Goal: Find specific page/section: Find specific page/section

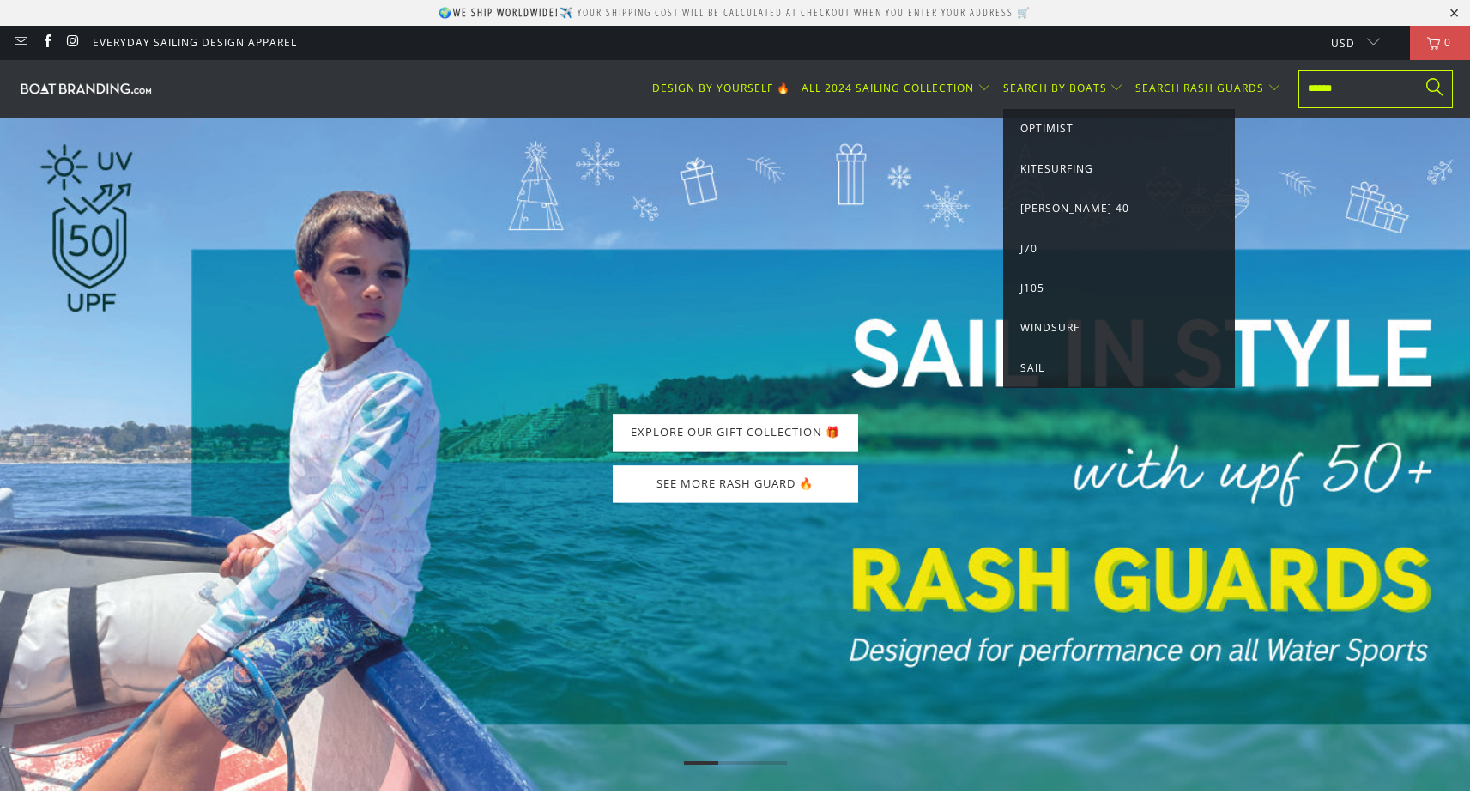
click at [1049, 365] on link "Sail" at bounding box center [1119, 368] width 198 height 19
click at [1065, 207] on span "[PERSON_NAME] 40" at bounding box center [1075, 207] width 109 height 14
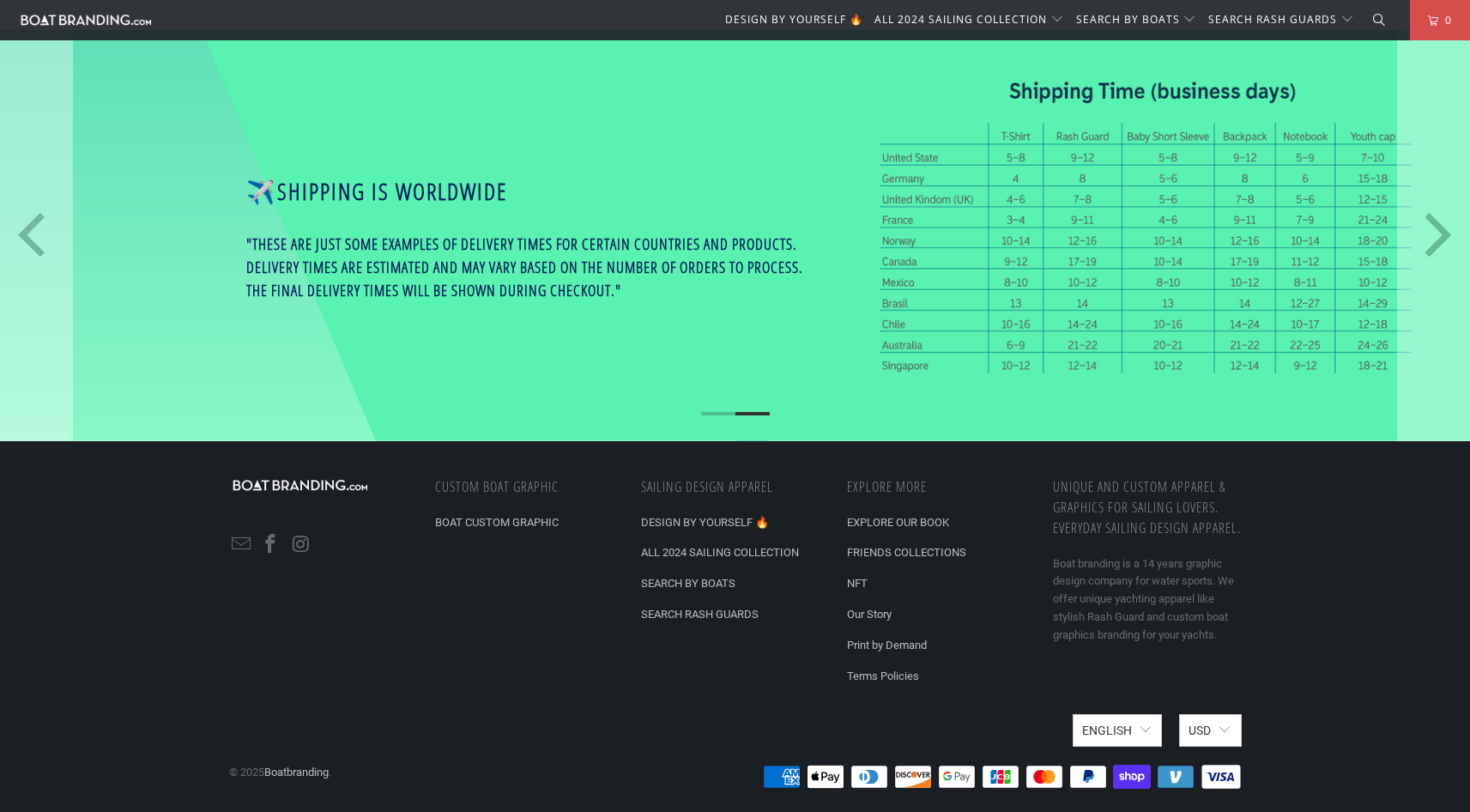
scroll to position [826, 0]
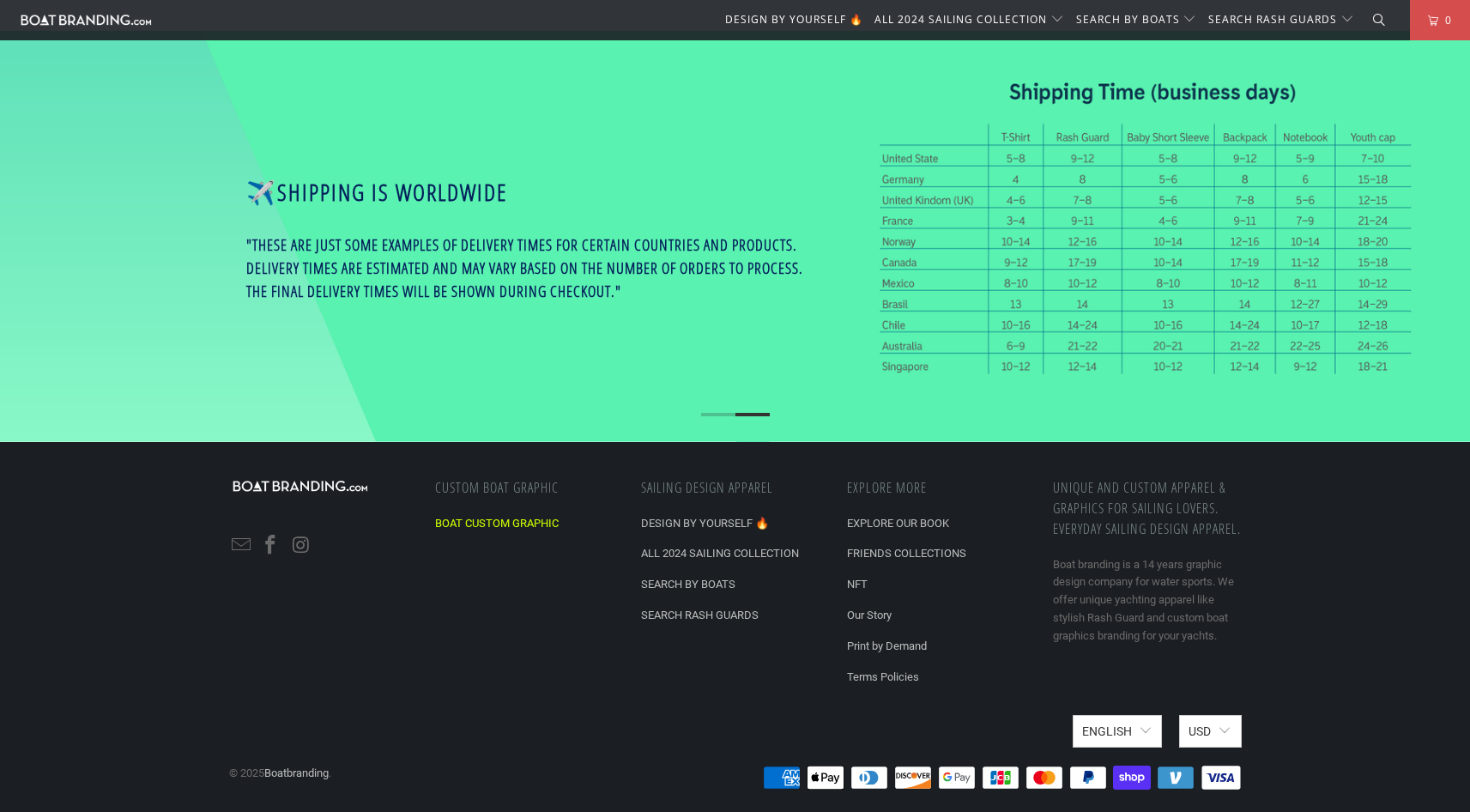
click at [542, 519] on link "BOAT CUSTOM GRAPHIC" at bounding box center [497, 523] width 124 height 12
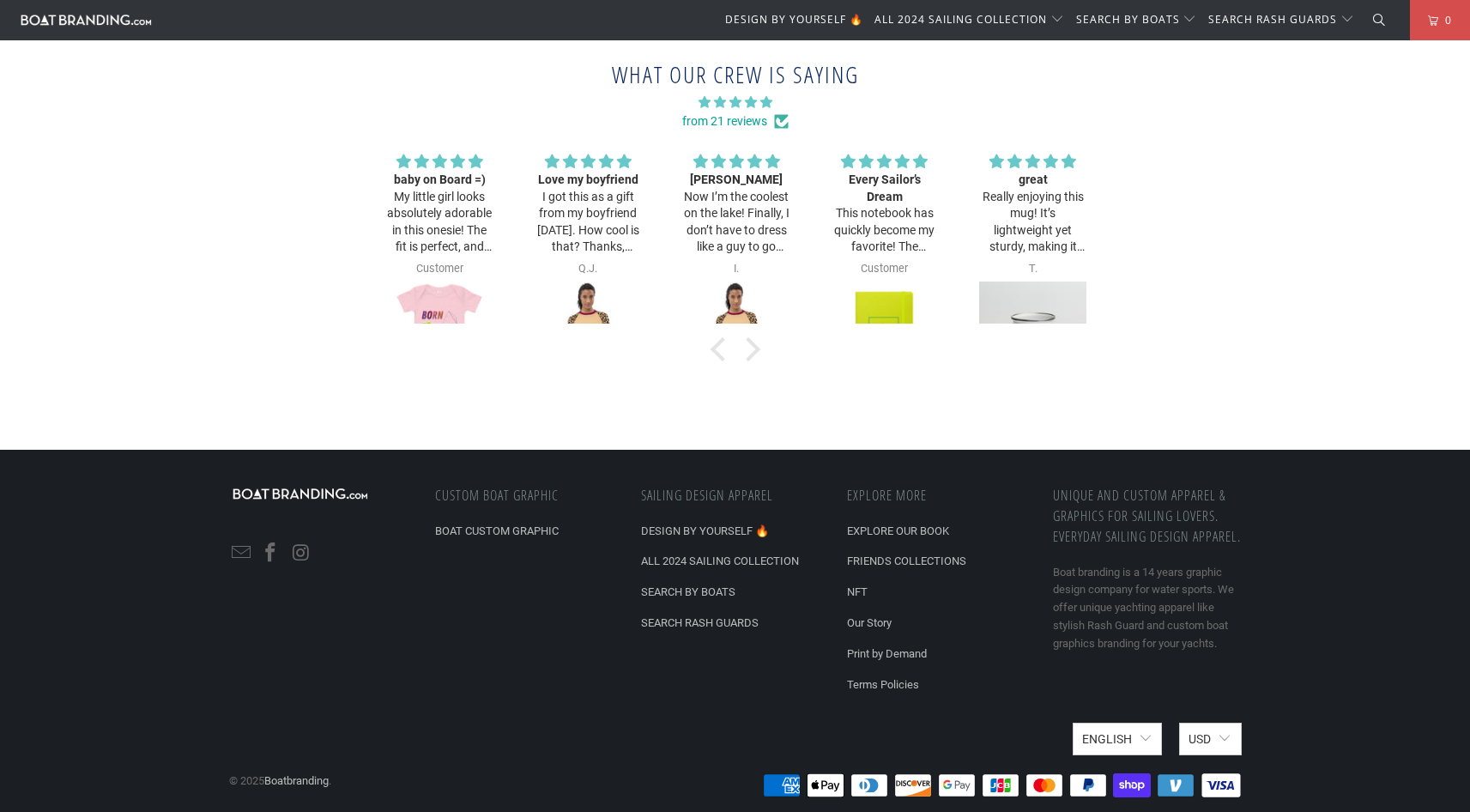
scroll to position [6036, 0]
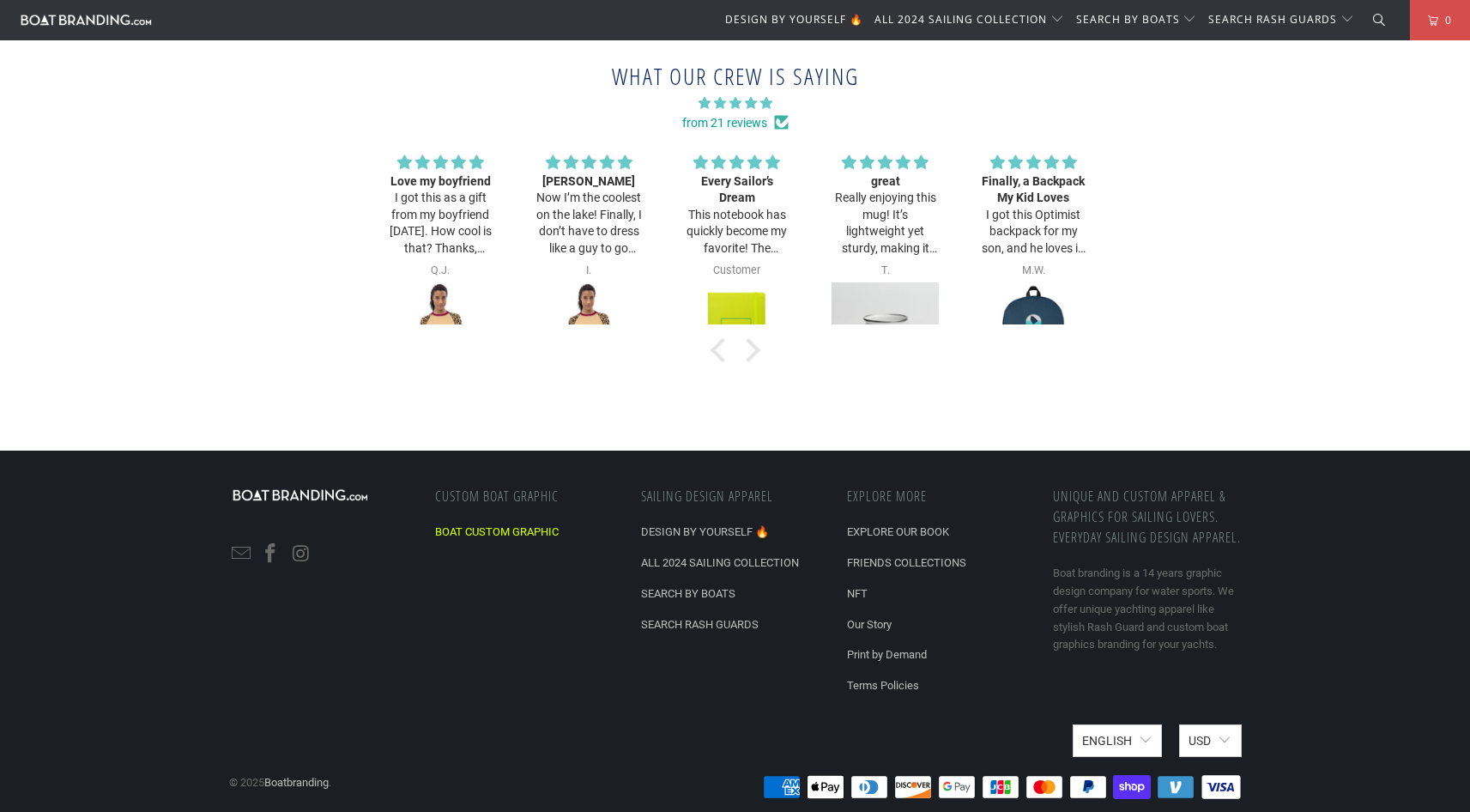
click at [540, 525] on link "BOAT CUSTOM GRAPHIC" at bounding box center [497, 532] width 124 height 12
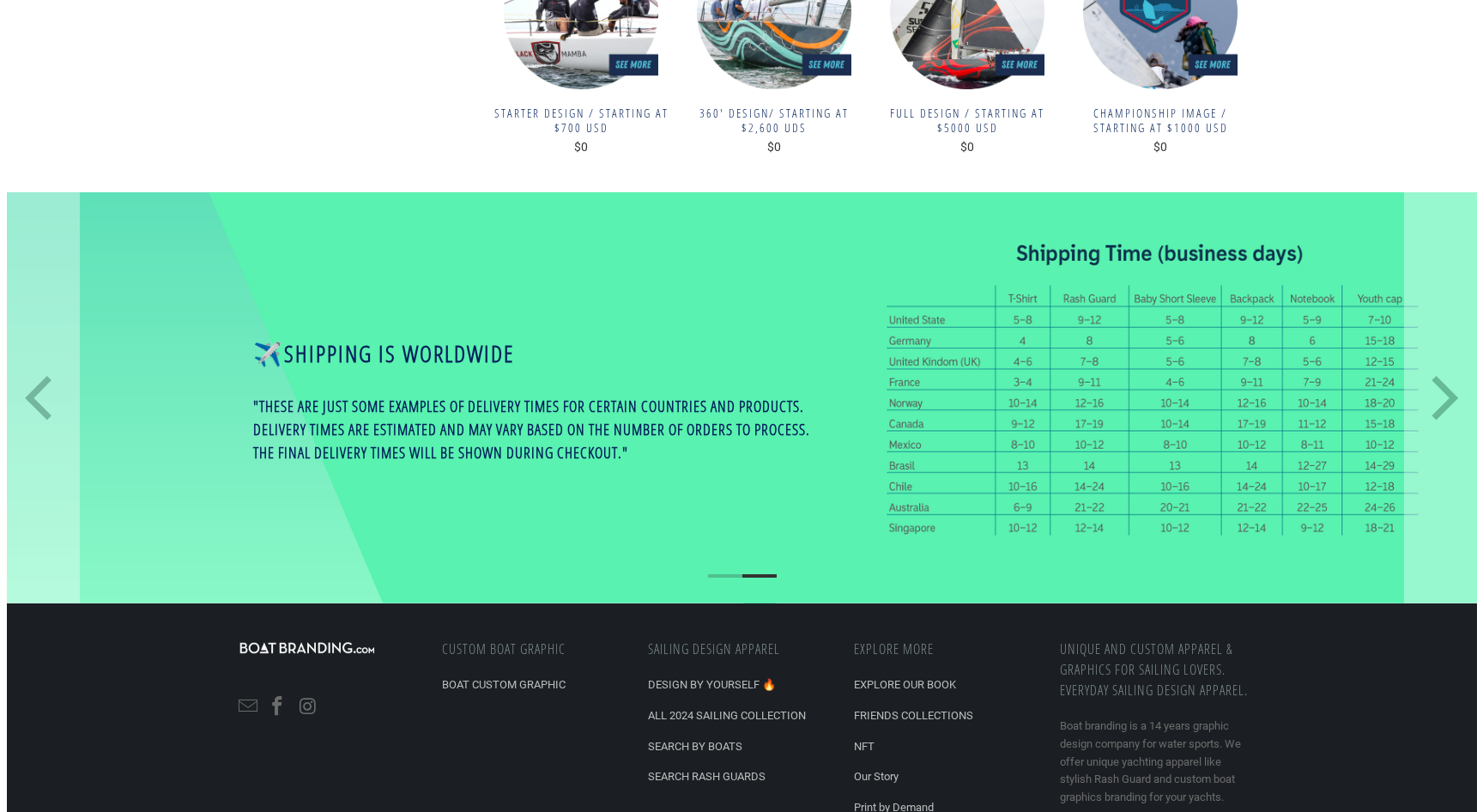
scroll to position [493, 0]
